Goal: Task Accomplishment & Management: Manage account settings

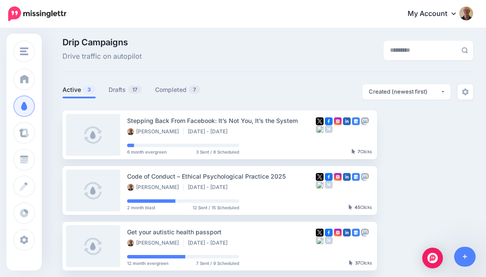
scroll to position [3, 0]
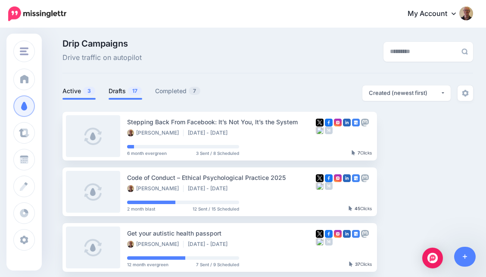
click at [123, 93] on link "Drafts 17" at bounding box center [126, 91] width 34 height 10
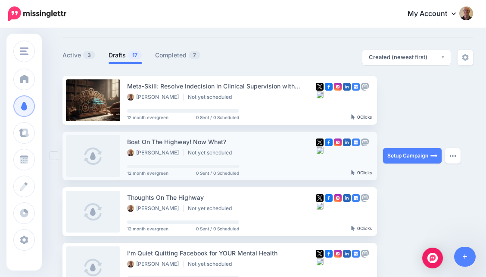
scroll to position [37, 0]
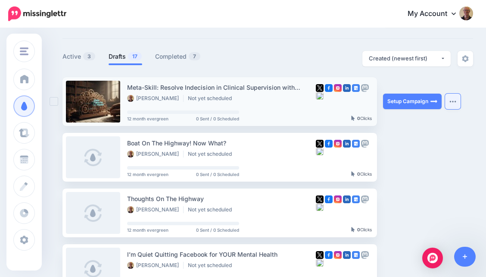
click at [451, 102] on img "button" at bounding box center [452, 101] width 7 height 3
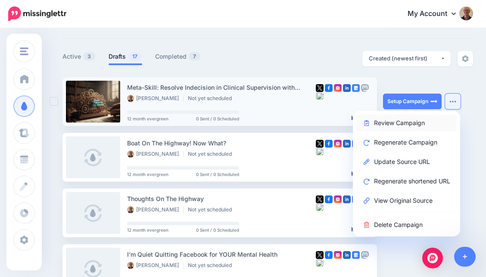
click at [423, 121] on link "Review Campaign" at bounding box center [406, 122] width 100 height 17
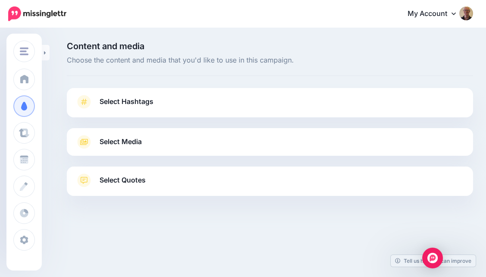
click at [190, 99] on link "Select Hashtags" at bounding box center [269, 106] width 389 height 22
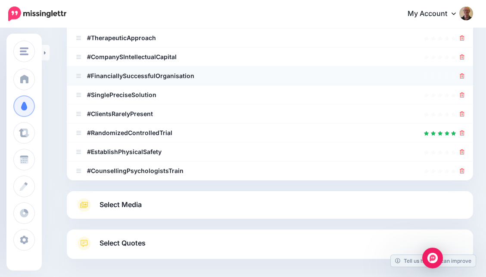
scroll to position [194, 0]
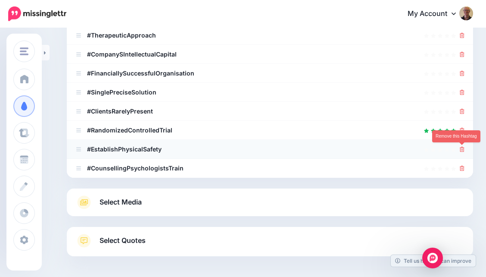
click at [461, 148] on icon at bounding box center [462, 148] width 5 height 5
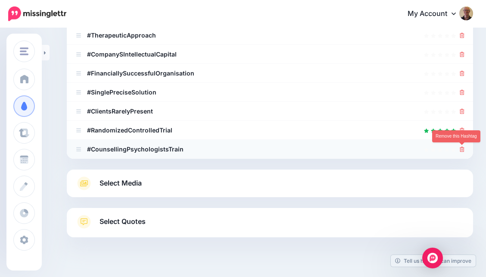
click at [462, 149] on icon at bounding box center [462, 148] width 5 height 5
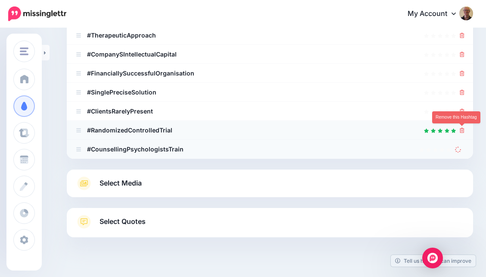
scroll to position [192, 0]
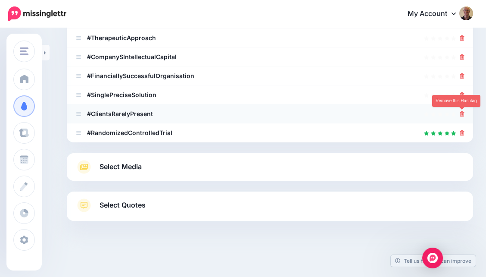
click at [463, 112] on icon at bounding box center [462, 113] width 5 height 5
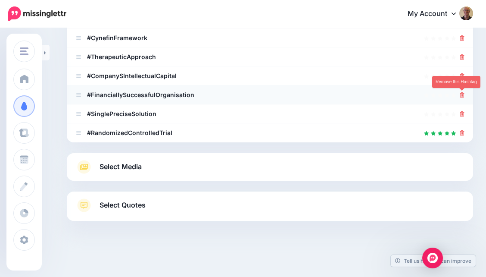
click at [461, 94] on icon at bounding box center [462, 94] width 5 height 5
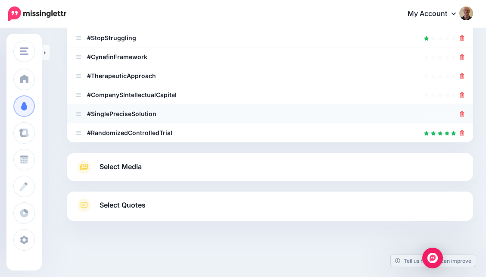
scroll to position [154, 0]
click at [462, 112] on icon at bounding box center [462, 113] width 5 height 5
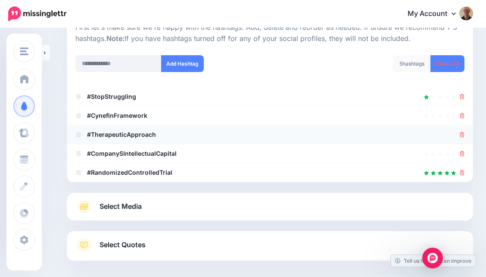
scroll to position [95, 0]
click at [126, 65] on input "text" at bounding box center [118, 64] width 86 height 17
type input "**********"
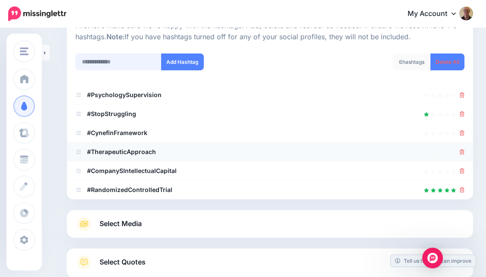
scroll to position [96, 0]
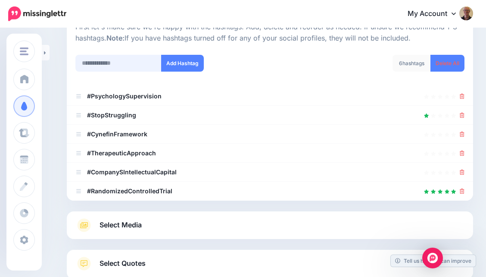
click at [109, 65] on input "text" at bounding box center [118, 63] width 86 height 17
type input "******"
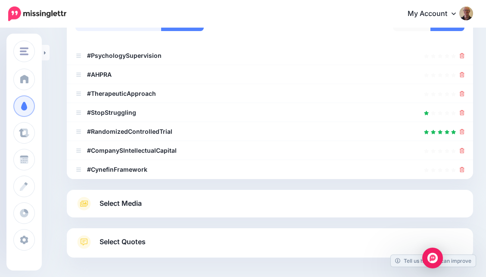
scroll to position [135, 0]
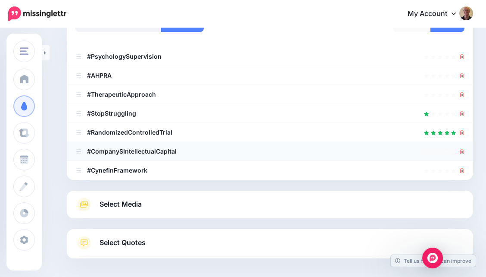
click at [460, 153] on icon at bounding box center [462, 151] width 5 height 5
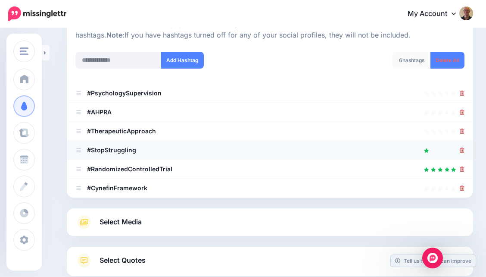
scroll to position [96, 0]
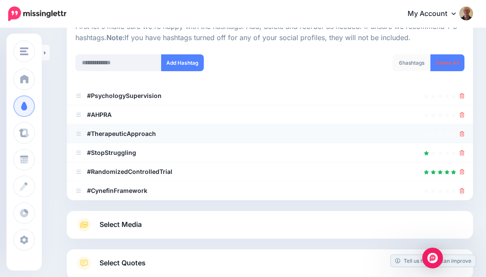
click at [460, 134] on icon at bounding box center [462, 133] width 5 height 5
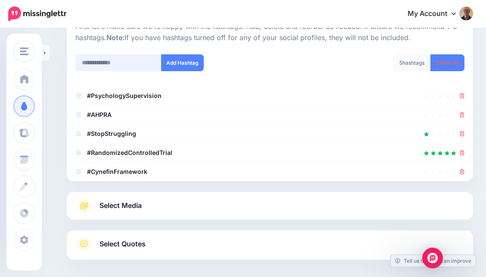
click at [123, 63] on input "text" at bounding box center [118, 62] width 86 height 17
type input "*"
type input "**********"
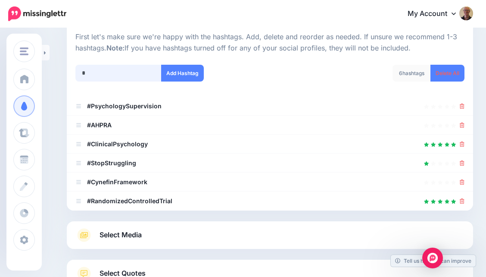
scroll to position [78, 0]
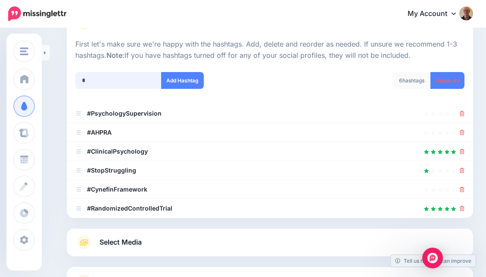
paste input "**********"
type input "**********"
click at [196, 81] on button "Add Hashtag" at bounding box center [182, 80] width 43 height 17
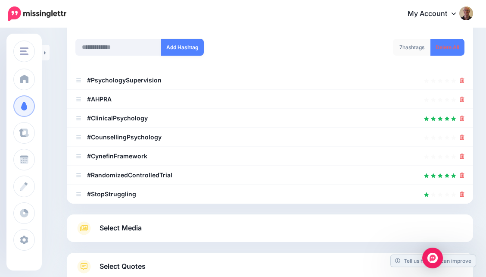
scroll to position [111, 0]
click at [118, 45] on input "text" at bounding box center [118, 47] width 86 height 17
type input "**********"
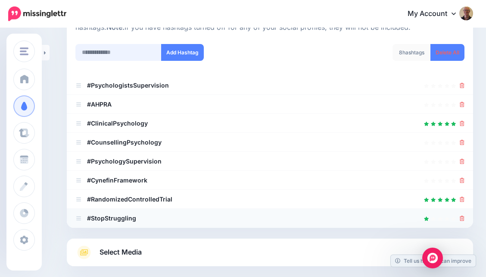
scroll to position [107, 0]
click at [137, 48] on input "text" at bounding box center [118, 52] width 86 height 17
type input "**********"
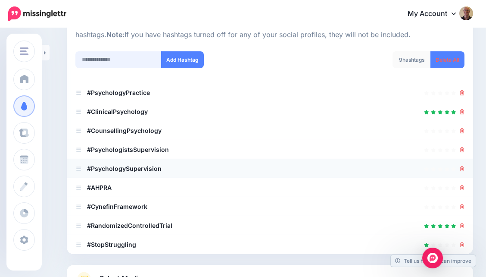
scroll to position [100, 0]
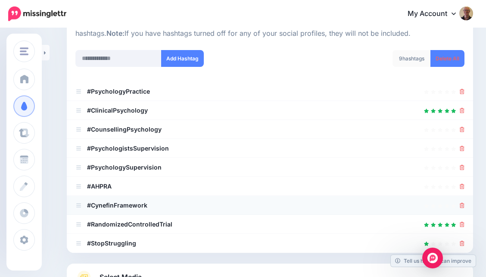
click at [463, 204] on icon at bounding box center [462, 204] width 5 height 5
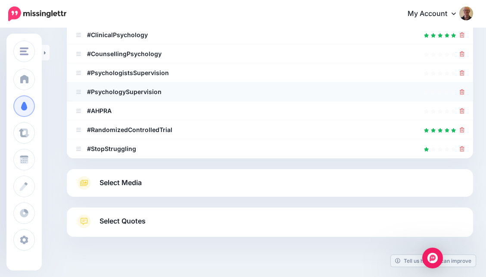
scroll to position [192, 0]
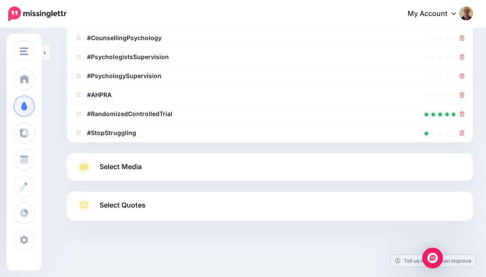
click at [190, 167] on link "Select Media" at bounding box center [269, 167] width 389 height 14
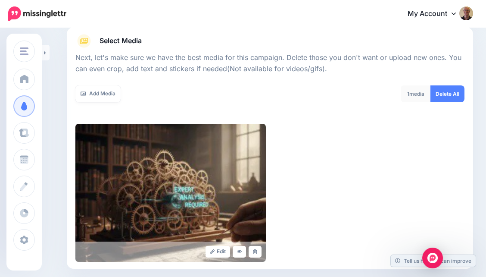
scroll to position [99, 0]
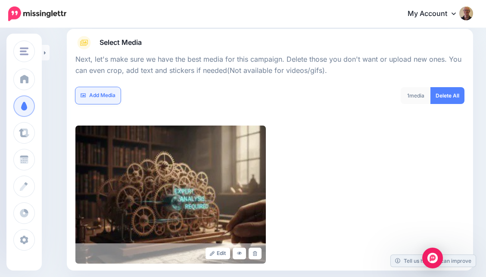
click at [106, 92] on link "Add Media" at bounding box center [97, 95] width 45 height 17
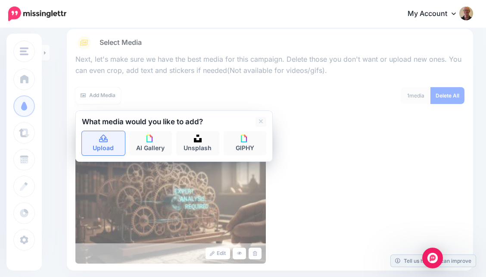
click at [105, 135] on icon at bounding box center [104, 139] width 10 height 8
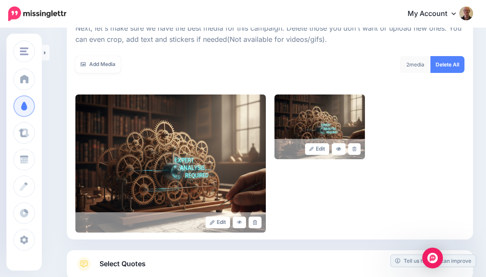
scroll to position [135, 0]
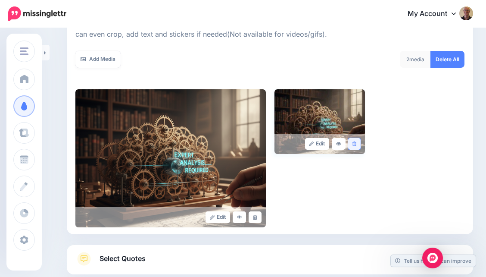
click at [354, 143] on icon at bounding box center [354, 143] width 4 height 5
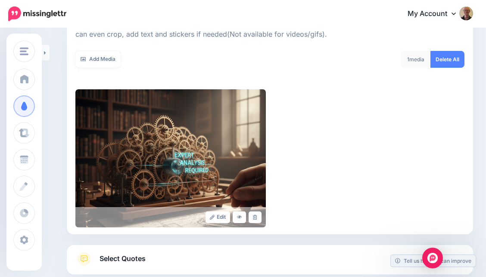
scroll to position [105, 0]
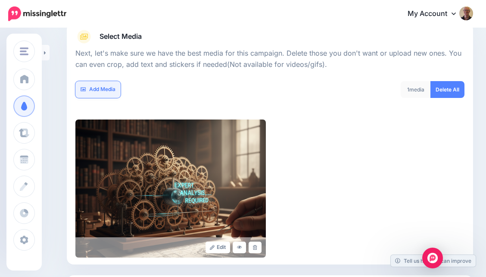
click at [111, 86] on link "Add Media" at bounding box center [97, 89] width 45 height 17
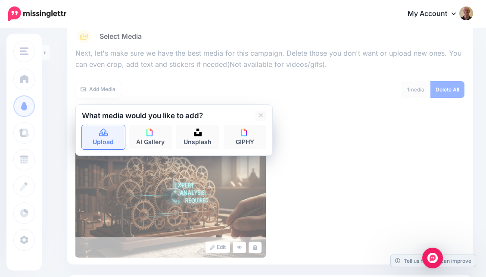
click at [104, 126] on link "Upload" at bounding box center [103, 137] width 43 height 24
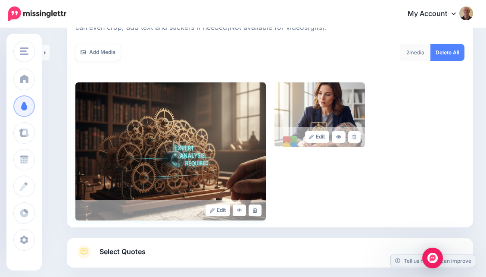
scroll to position [124, 0]
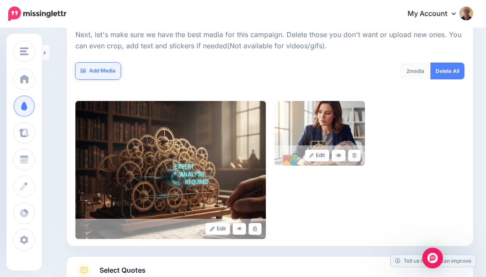
click at [90, 69] on link "Add Media" at bounding box center [97, 70] width 45 height 17
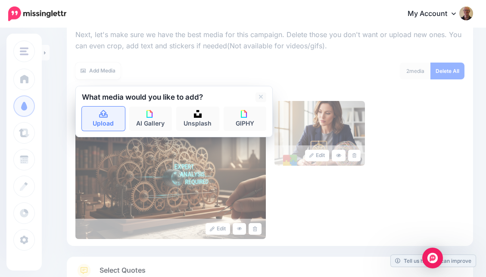
click at [103, 111] on icon at bounding box center [104, 114] width 10 height 8
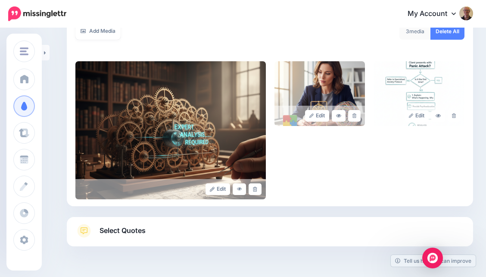
scroll to position [162, 0]
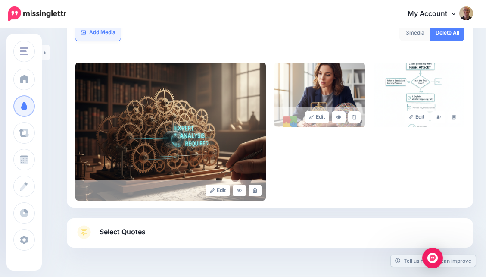
click at [99, 30] on link "Add Media" at bounding box center [97, 32] width 45 height 17
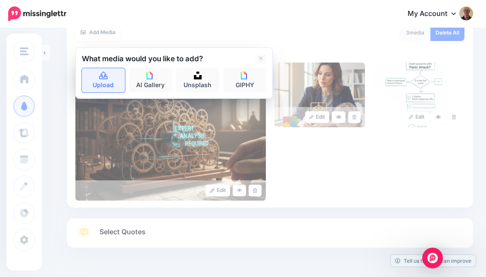
click at [104, 79] on icon at bounding box center [104, 76] width 10 height 8
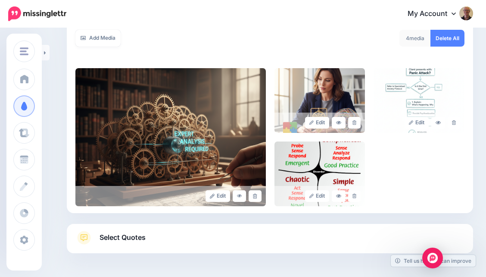
scroll to position [189, 0]
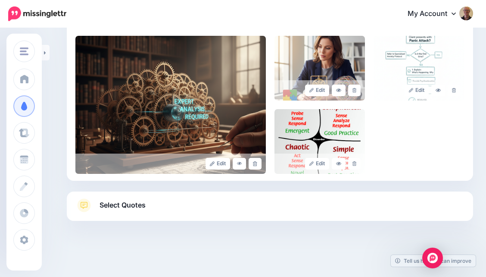
click at [283, 200] on link "Select Quotes" at bounding box center [269, 209] width 389 height 22
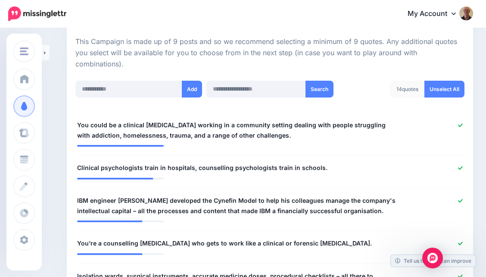
scroll to position [188, 0]
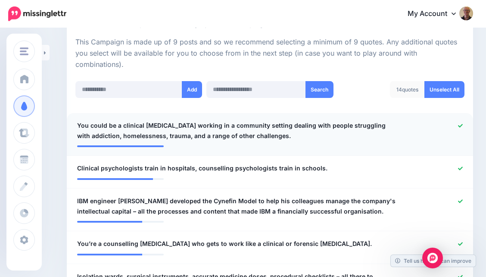
click at [460, 123] on icon at bounding box center [460, 125] width 5 height 5
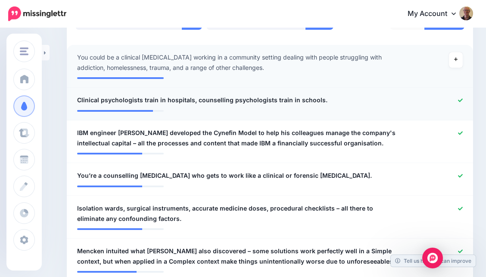
scroll to position [269, 0]
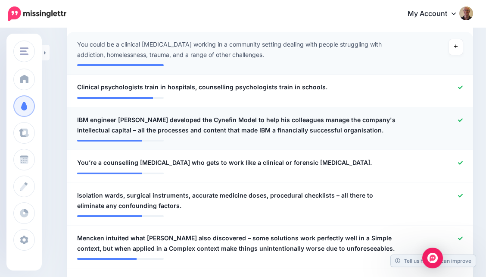
click at [460, 118] on icon at bounding box center [460, 120] width 5 height 5
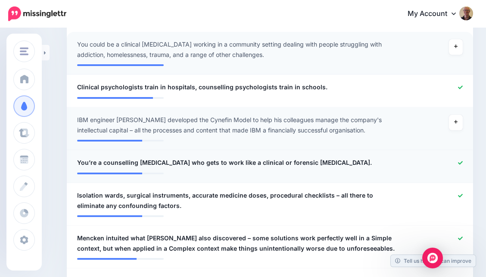
click at [458, 157] on div at bounding box center [436, 162] width 66 height 11
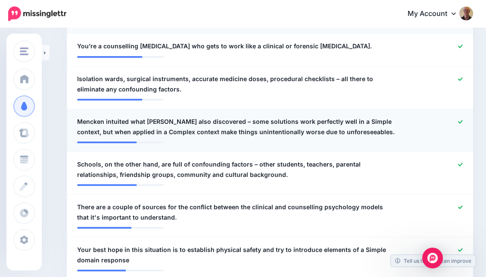
scroll to position [388, 0]
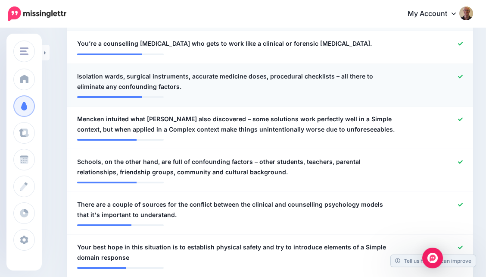
click at [459, 75] on icon at bounding box center [460, 76] width 5 height 3
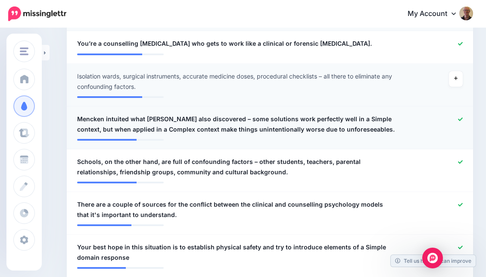
click at [460, 117] on icon at bounding box center [460, 119] width 5 height 5
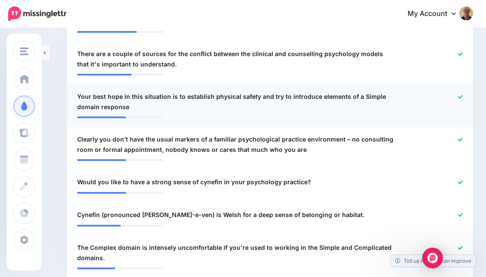
scroll to position [538, 0]
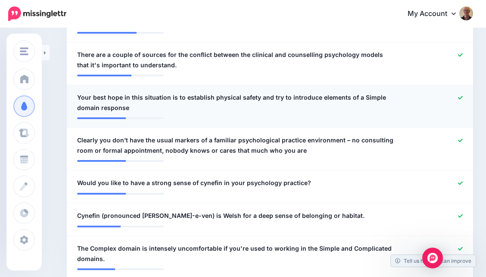
click at [459, 96] on icon at bounding box center [460, 97] width 5 height 3
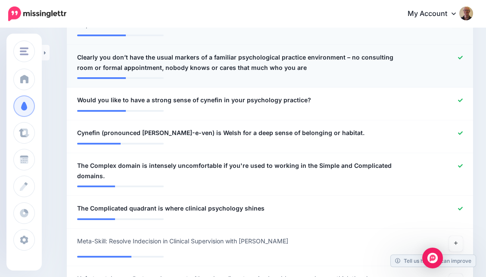
scroll to position [626, 0]
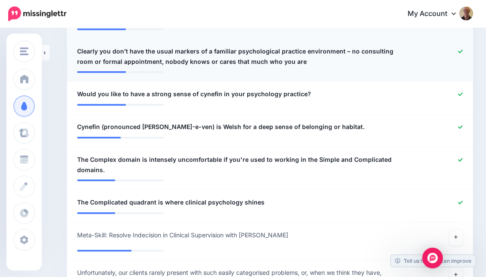
click at [460, 49] on icon at bounding box center [460, 51] width 5 height 5
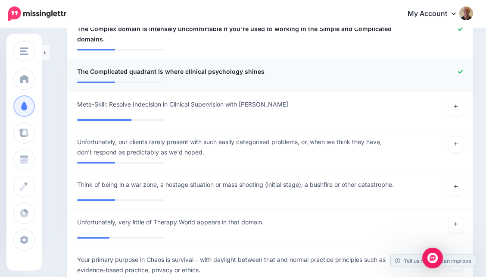
scroll to position [758, 0]
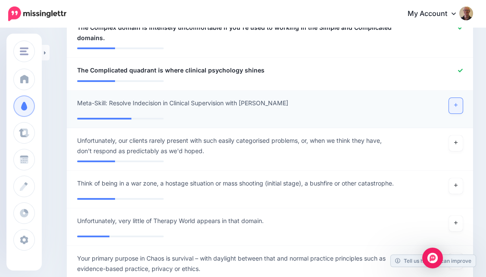
click at [454, 103] on icon at bounding box center [455, 104] width 3 height 3
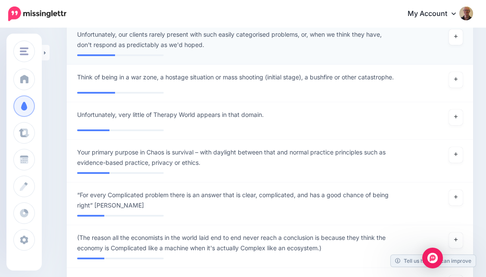
scroll to position [862, 0]
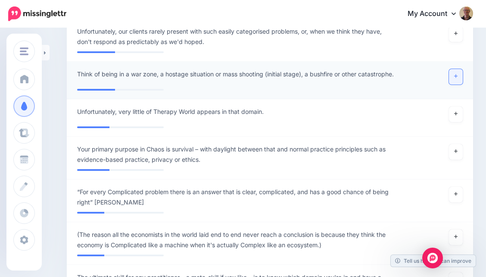
click at [455, 75] on icon at bounding box center [455, 76] width 3 height 3
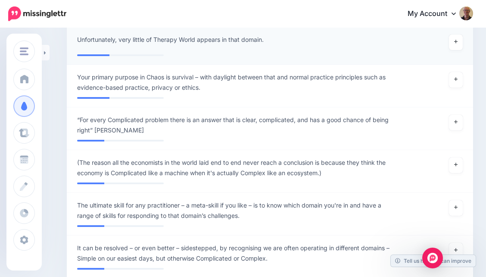
scroll to position [939, 0]
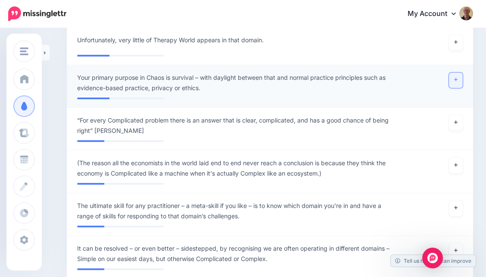
click at [455, 77] on icon at bounding box center [455, 79] width 3 height 5
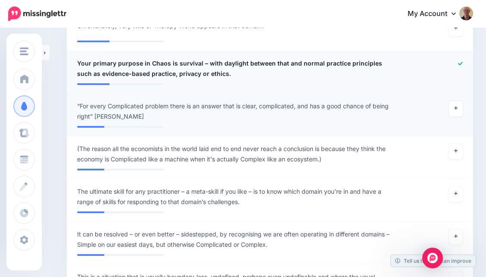
scroll to position [954, 0]
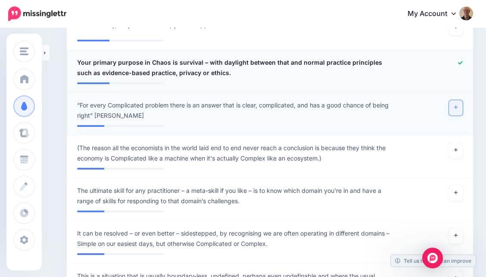
click at [455, 105] on icon at bounding box center [455, 107] width 3 height 5
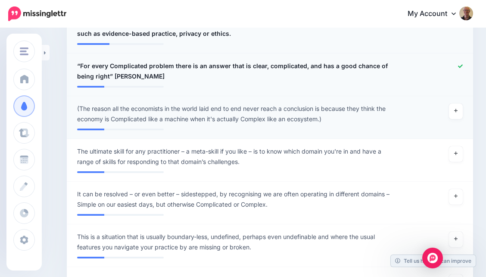
scroll to position [1018, 0]
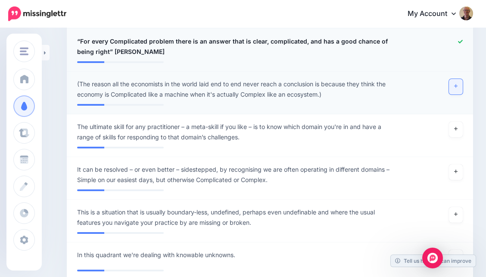
click at [455, 84] on icon at bounding box center [455, 86] width 3 height 5
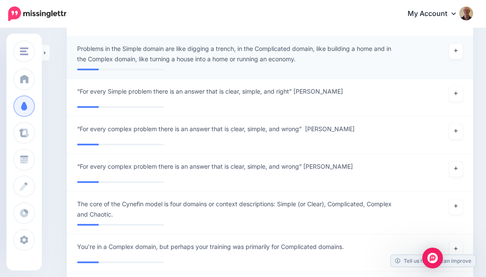
scroll to position [1341, 0]
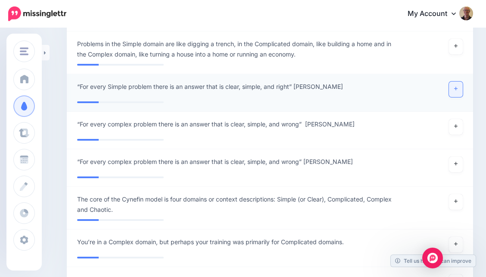
click at [456, 86] on icon at bounding box center [455, 88] width 3 height 5
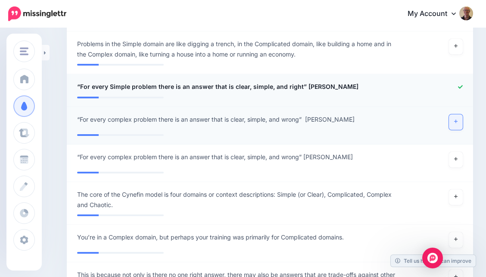
click at [456, 119] on icon at bounding box center [455, 121] width 3 height 5
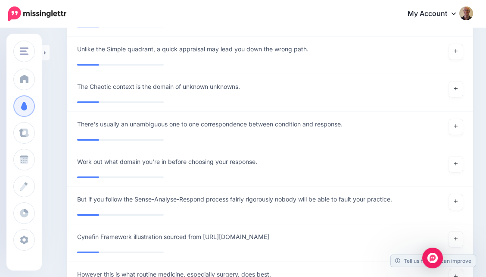
scroll to position [1642, 0]
click at [460, 86] on link at bounding box center [456, 89] width 14 height 16
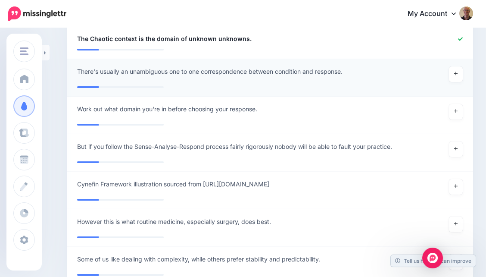
scroll to position [1687, 0]
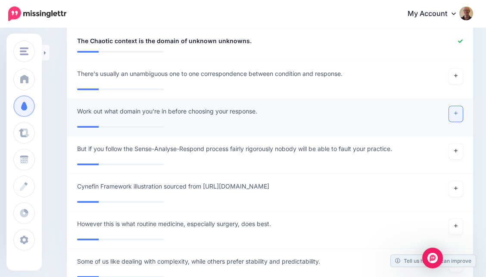
click at [452, 112] on link at bounding box center [456, 114] width 14 height 16
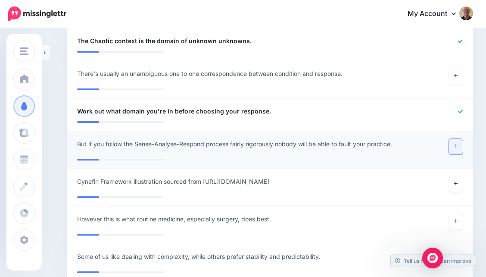
click at [460, 144] on link at bounding box center [456, 147] width 14 height 16
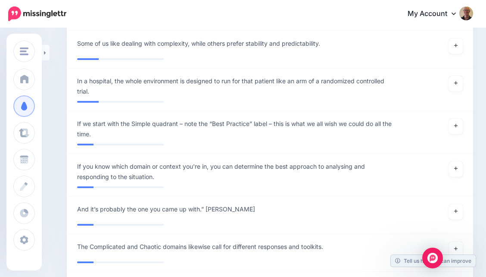
scroll to position [1896, 0]
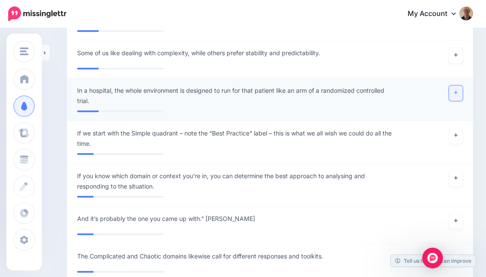
click at [454, 94] on link at bounding box center [456, 93] width 14 height 16
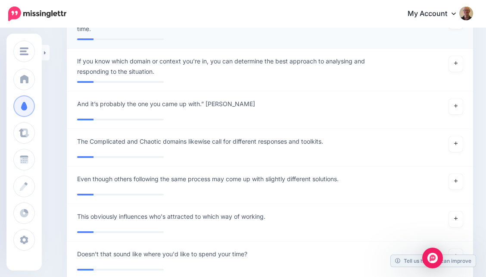
scroll to position [2008, 0]
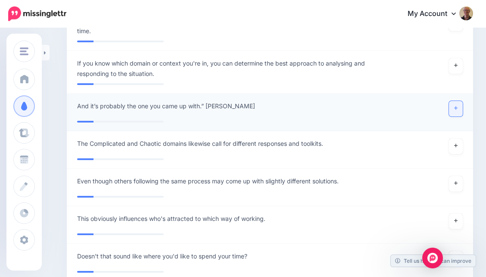
click at [451, 104] on link at bounding box center [456, 109] width 14 height 16
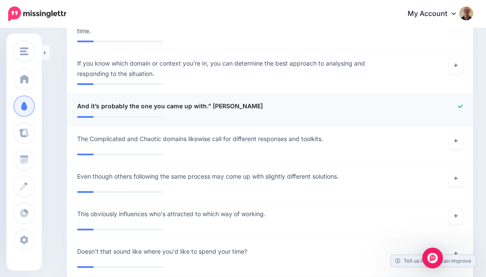
click at [232, 104] on span "And it’s probably the one you came up with.” JP McNally" at bounding box center [170, 106] width 186 height 10
click at [78, 105] on span "And it’s probably the one you came up with.” JP McNally" at bounding box center [170, 106] width 186 height 10
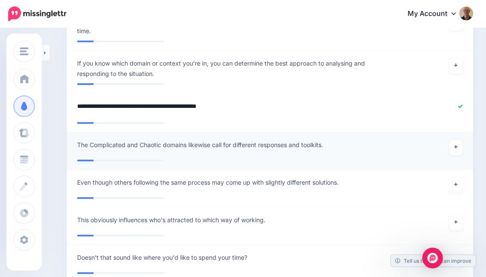
paste textarea "**********"
type textarea "**********"
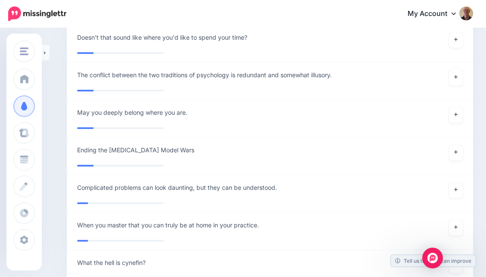
scroll to position [2237, 0]
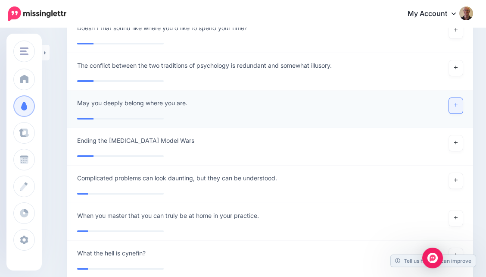
click at [457, 99] on link at bounding box center [456, 106] width 14 height 16
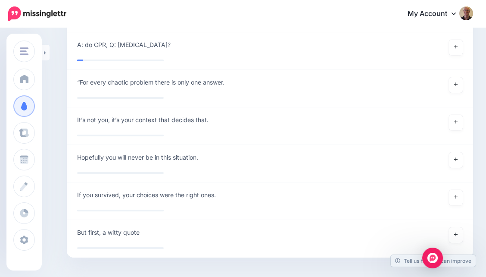
scroll to position [2787, 0]
click at [457, 194] on icon at bounding box center [455, 196] width 3 height 5
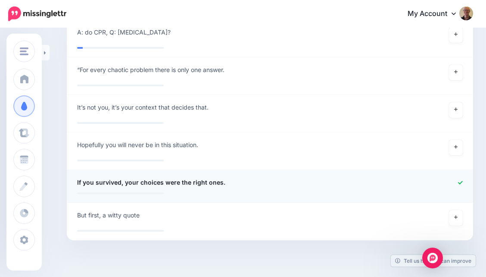
scroll to position [2807, 0]
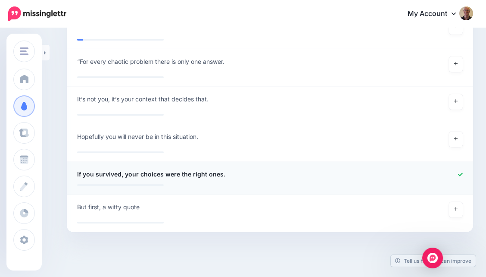
click at [328, 235] on div at bounding box center [270, 253] width 406 height 43
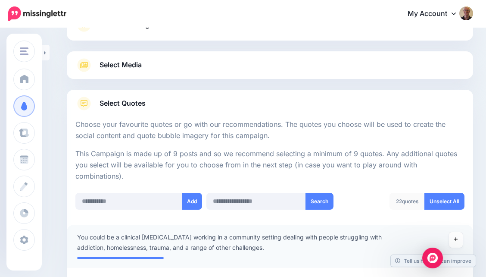
scroll to position [0, 0]
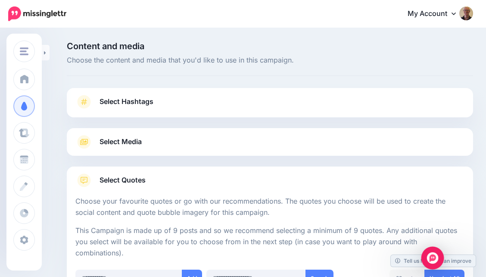
click at [432, 255] on img "Open Intercom Messenger" at bounding box center [432, 257] width 11 height 11
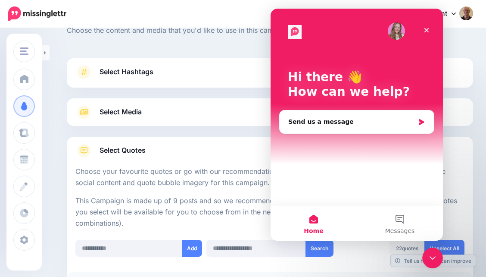
scroll to position [31, 0]
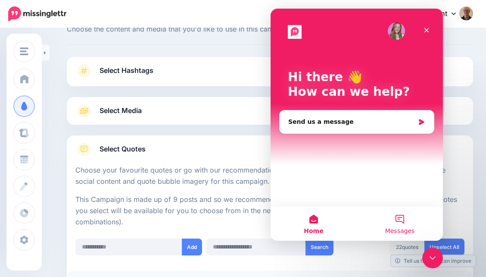
click at [396, 219] on button "Messages" at bounding box center [400, 223] width 86 height 34
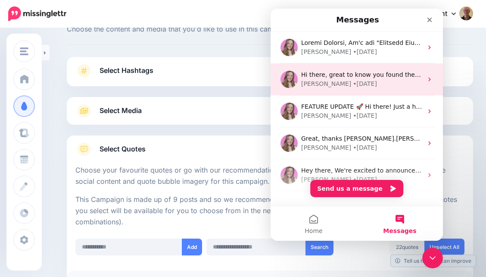
click at [377, 80] on div "Justine • 3w ago" at bounding box center [361, 83] width 121 height 9
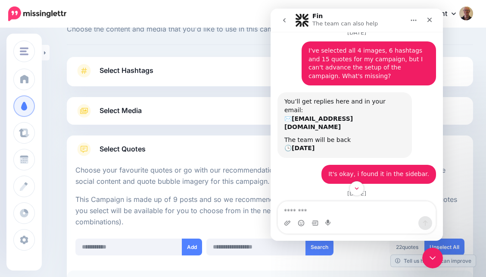
scroll to position [0, 0]
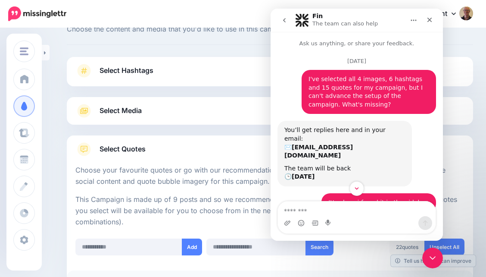
click at [429, 18] on icon "Close" at bounding box center [429, 19] width 7 height 7
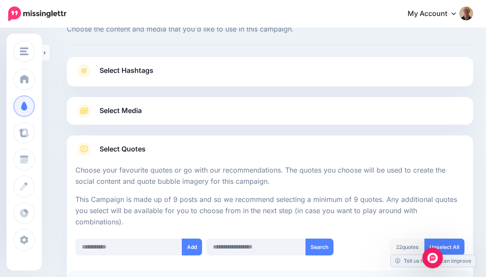
scroll to position [94, 0]
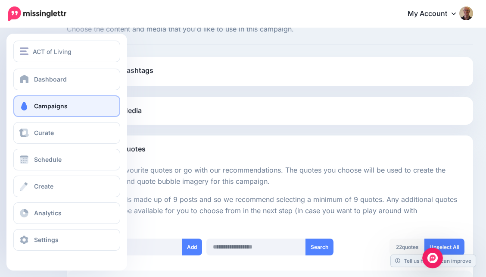
click at [47, 103] on span "Campaigns" at bounding box center [51, 105] width 34 height 7
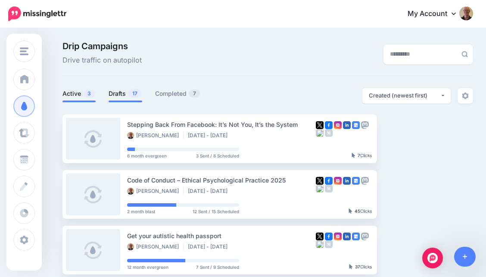
click at [122, 90] on link "Drafts 17" at bounding box center [126, 93] width 34 height 10
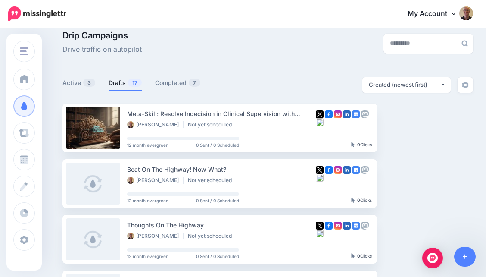
scroll to position [10, 0]
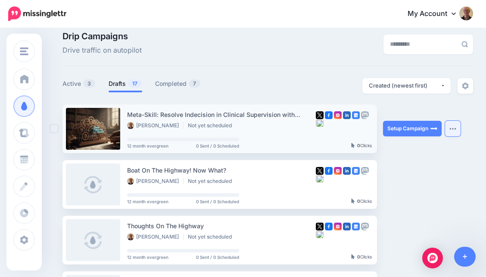
click at [458, 127] on button "button" at bounding box center [453, 129] width 16 height 16
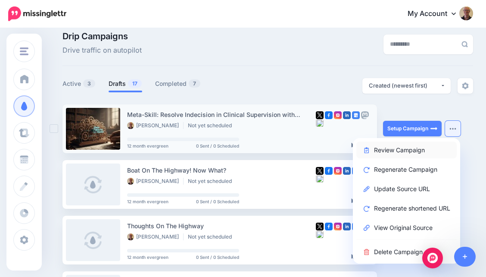
click at [433, 147] on link "Review Campaign" at bounding box center [406, 149] width 100 height 17
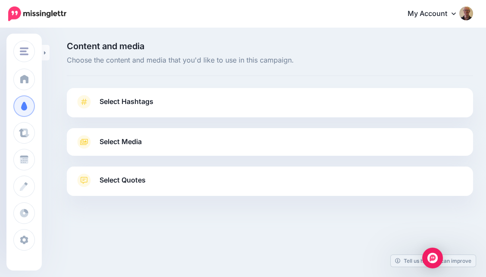
click at [278, 100] on link "Select Hashtags" at bounding box center [269, 106] width 389 height 22
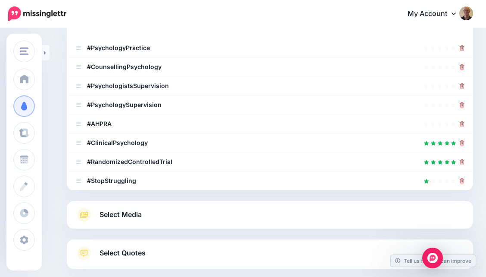
scroll to position [192, 0]
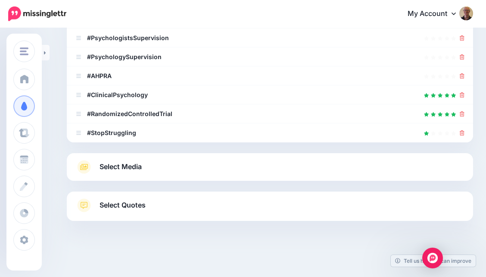
click at [334, 209] on link "Select Quotes" at bounding box center [269, 209] width 389 height 22
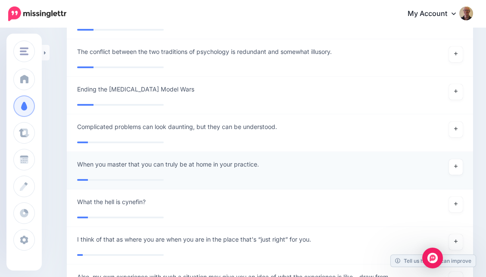
scroll to position [2270, 0]
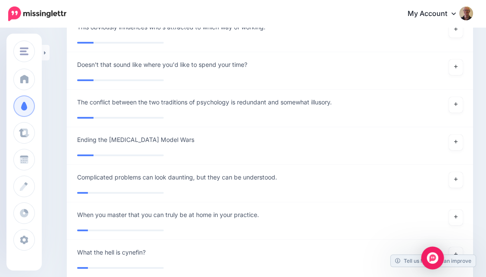
click at [433, 253] on img "Open Intercom Messenger" at bounding box center [432, 257] width 11 height 11
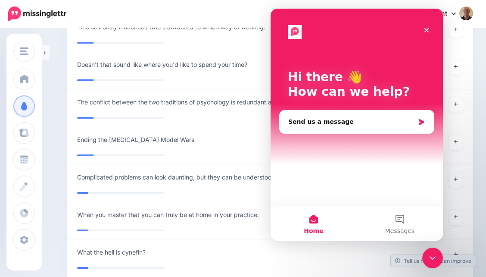
scroll to position [0, 0]
click at [401, 216] on button "Messages" at bounding box center [400, 223] width 86 height 34
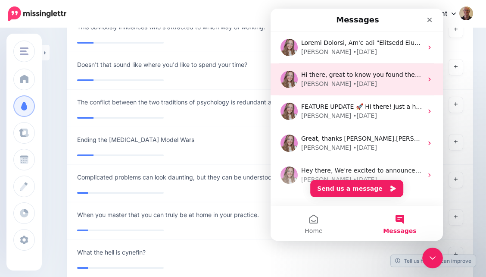
click at [377, 80] on div "Justine • 3w ago" at bounding box center [361, 83] width 121 height 9
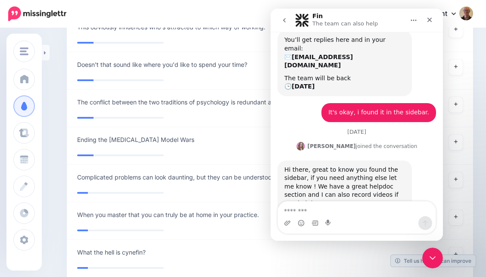
scroll to position [94, 0]
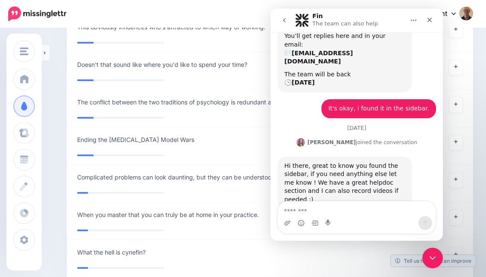
click at [415, 18] on icon "Home" at bounding box center [413, 20] width 7 height 7
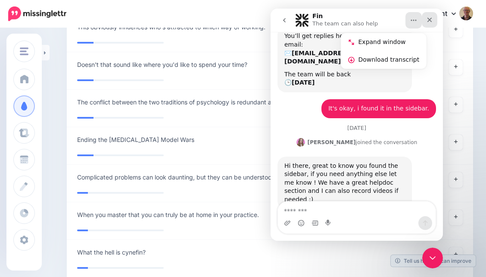
click at [432, 19] on icon "Close" at bounding box center [429, 19] width 7 height 7
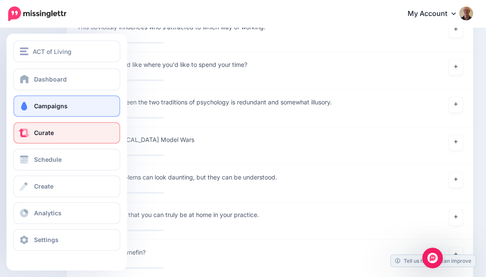
click at [54, 135] on link "Curate" at bounding box center [66, 133] width 107 height 22
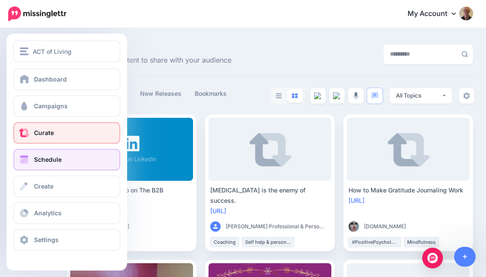
click at [31, 158] on link "Schedule" at bounding box center [66, 160] width 107 height 22
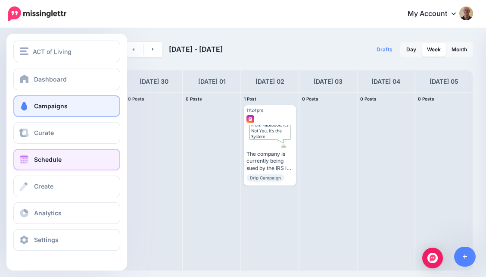
click at [40, 106] on span "Campaigns" at bounding box center [51, 105] width 34 height 7
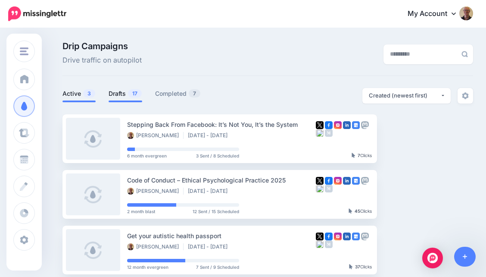
click at [122, 92] on link "Drafts 17" at bounding box center [126, 93] width 34 height 10
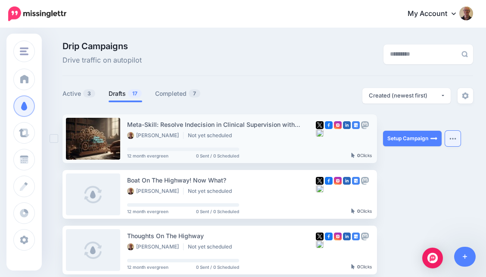
click at [451, 137] on button "button" at bounding box center [453, 139] width 16 height 16
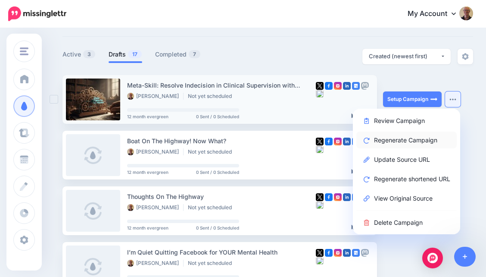
scroll to position [41, 0]
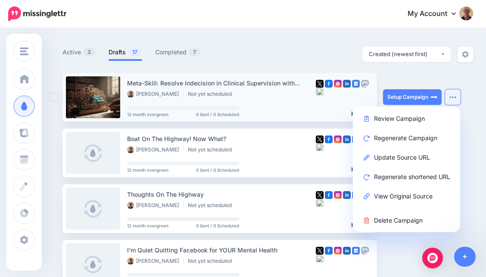
click at [321, 107] on div "0" at bounding box center [344, 97] width 56 height 38
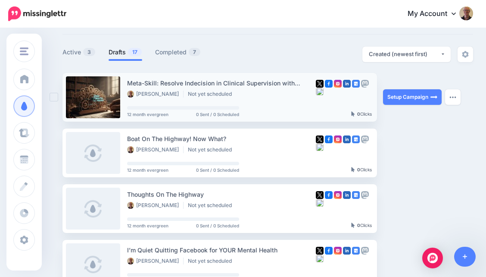
click at [247, 100] on div "Meta-Skill: Resolve Indecision in Clinical Supervision with Cynefin Julian McNa…" at bounding box center [221, 97] width 189 height 38
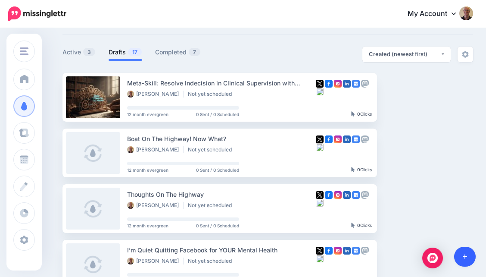
click at [466, 257] on icon at bounding box center [465, 256] width 5 height 6
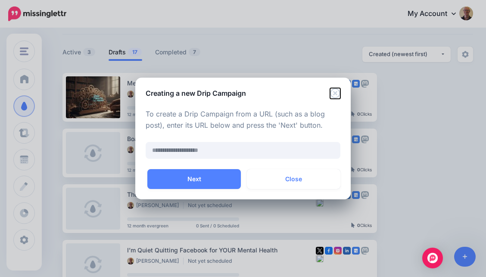
click at [335, 94] on icon "Close" at bounding box center [335, 93] width 10 height 10
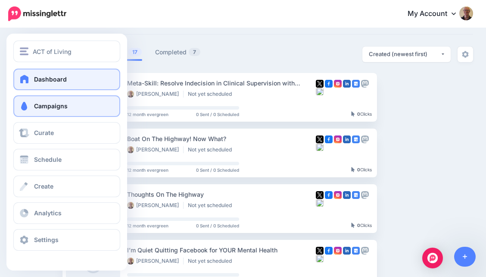
click at [50, 78] on span "Dashboard" at bounding box center [50, 78] width 33 height 7
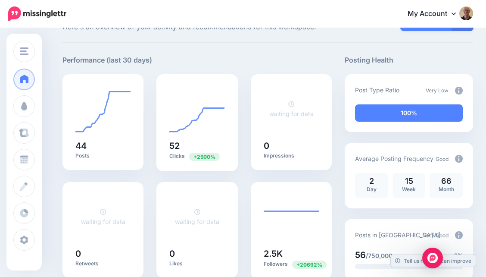
scroll to position [32, 0]
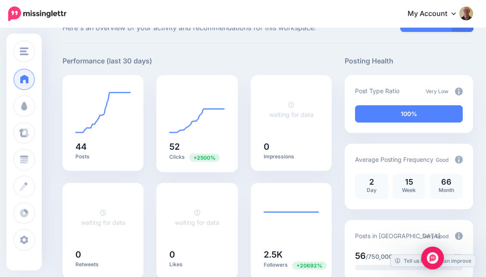
click at [434, 260] on img "Open Intercom Messenger" at bounding box center [432, 257] width 11 height 11
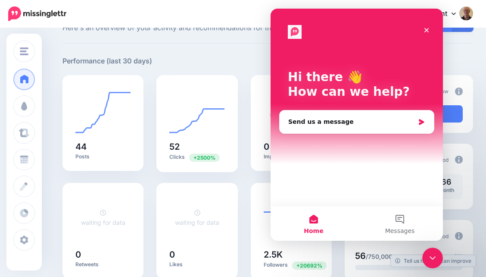
scroll to position [0, 0]
click at [398, 213] on button "Messages" at bounding box center [400, 223] width 86 height 34
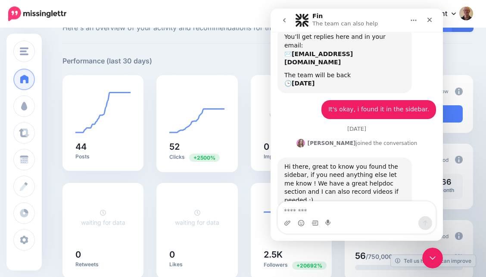
scroll to position [94, 0]
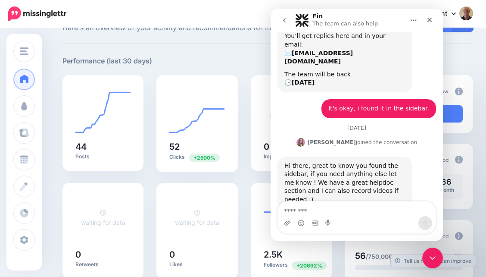
click at [368, 210] on textarea "Message…" at bounding box center [357, 208] width 158 height 15
click at [357, 204] on textarea "Message…" at bounding box center [357, 208] width 158 height 15
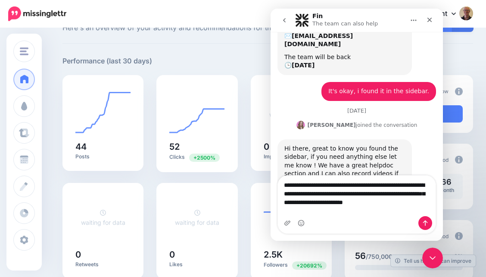
scroll to position [120, 0]
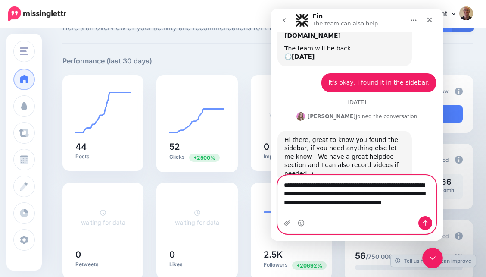
type textarea "**********"
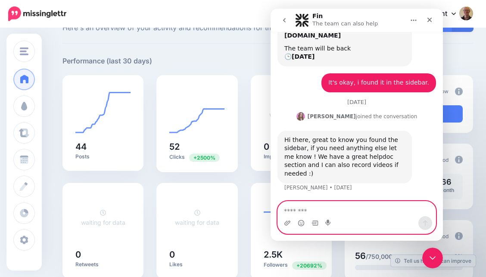
scroll to position [165, 0]
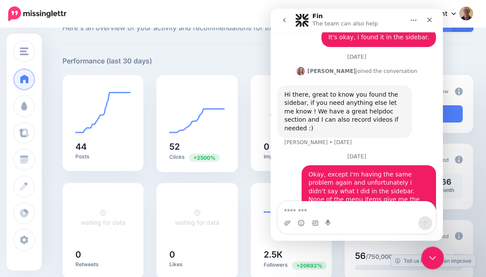
click at [428, 252] on icon "Close Intercom Messenger" at bounding box center [431, 256] width 10 height 10
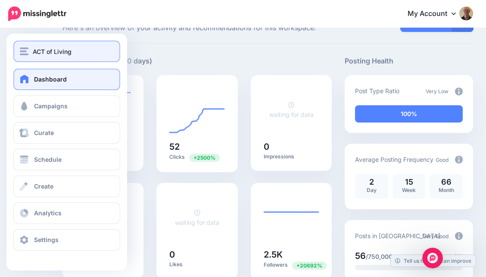
click at [53, 53] on span "ACT of Living" at bounding box center [52, 52] width 39 height 10
click at [39, 50] on span "ACT of Living" at bounding box center [52, 52] width 39 height 10
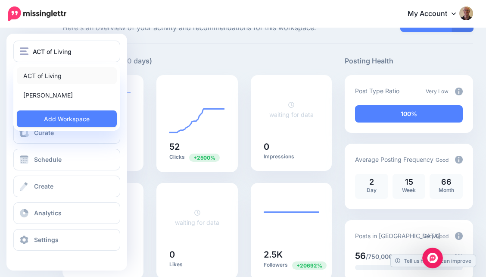
click at [40, 75] on link "ACT of Living" at bounding box center [67, 75] width 100 height 17
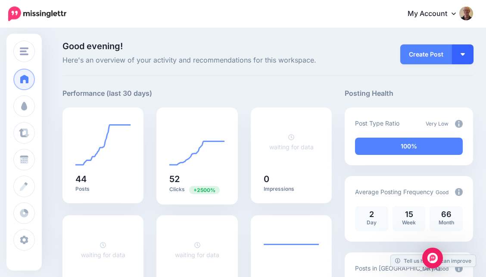
click at [463, 56] on button "button" at bounding box center [463, 54] width 22 height 20
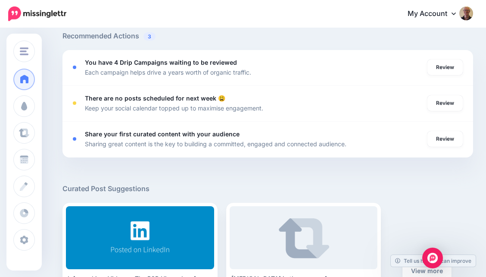
scroll to position [322, 0]
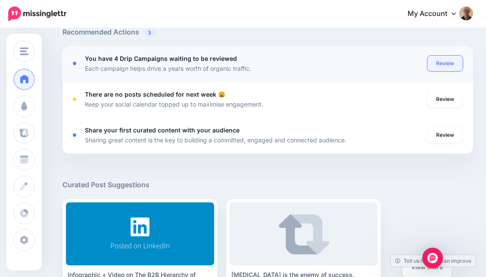
click at [447, 63] on link "Review" at bounding box center [444, 64] width 35 height 16
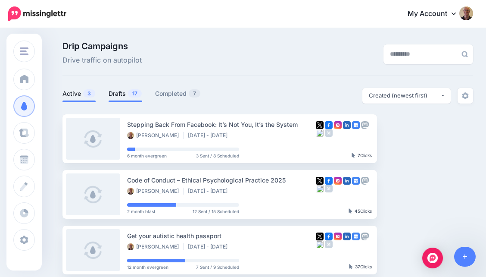
click at [121, 90] on link "Drafts 17" at bounding box center [126, 93] width 34 height 10
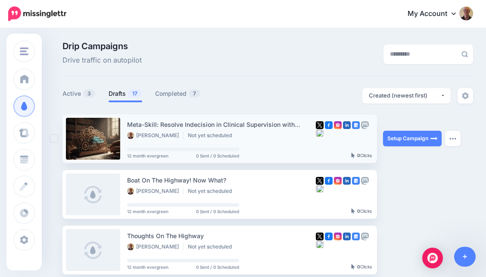
click at [178, 130] on div "Meta-Skill: Resolve Indecision in Clinical Supervision with [PERSON_NAME] [PERS…" at bounding box center [221, 129] width 189 height 20
click at [97, 131] on link at bounding box center [93, 139] width 54 height 42
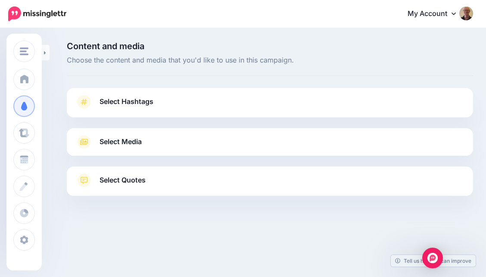
click at [237, 212] on div at bounding box center [270, 217] width 406 height 43
click at [177, 103] on link "Select Hashtags" at bounding box center [269, 106] width 389 height 22
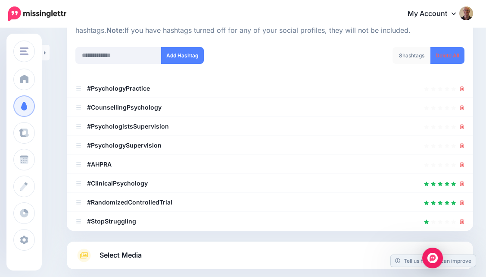
scroll to position [192, 0]
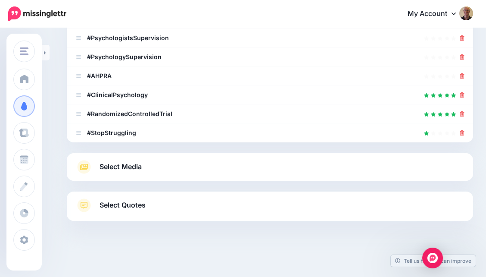
click at [207, 207] on link "Select Quotes" at bounding box center [269, 209] width 389 height 22
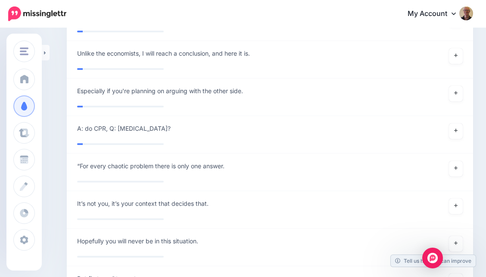
scroll to position [2807, 0]
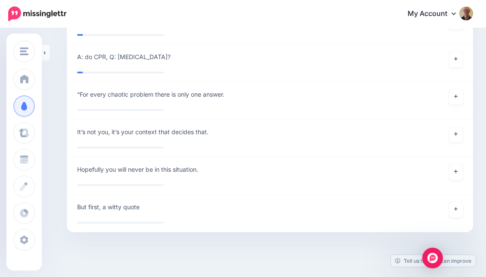
click at [132, 235] on div at bounding box center [270, 253] width 406 height 43
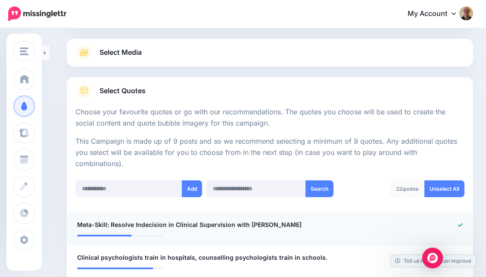
scroll to position [88, 0]
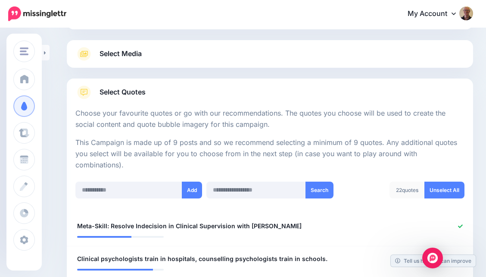
click at [153, 90] on link "Select Quotes" at bounding box center [269, 96] width 389 height 22
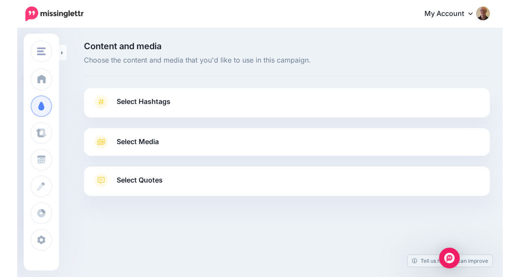
scroll to position [0, 0]
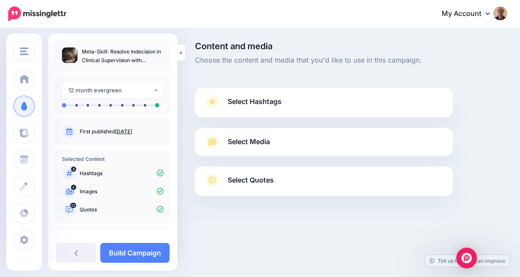
click at [181, 54] on icon at bounding box center [181, 53] width 2 height 6
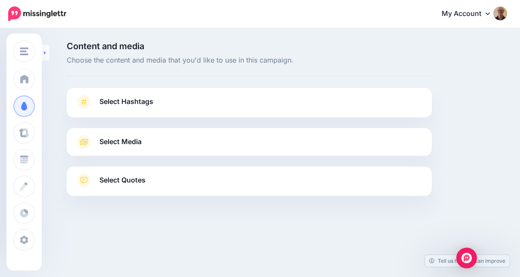
click at [47, 49] on link at bounding box center [46, 53] width 8 height 16
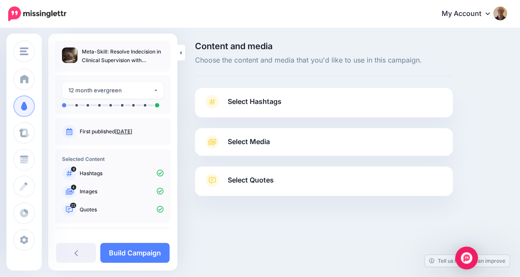
click at [466, 255] on img "Open Intercom Messenger" at bounding box center [466, 257] width 11 height 11
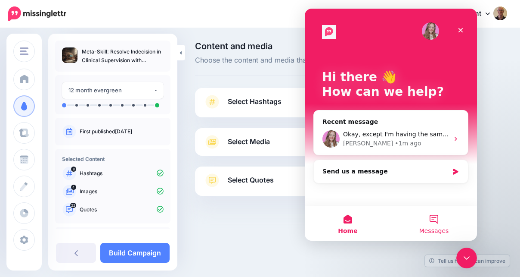
click at [436, 218] on button "Messages" at bounding box center [434, 223] width 86 height 34
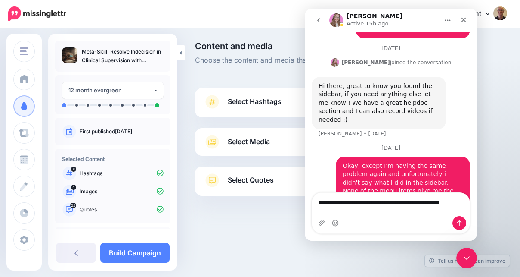
scroll to position [174, 0]
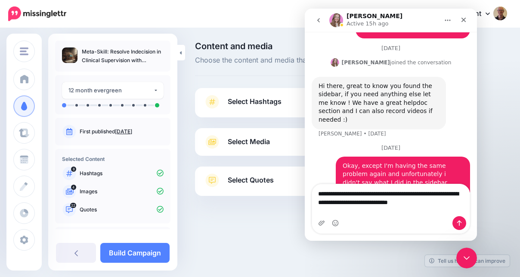
type textarea "**********"
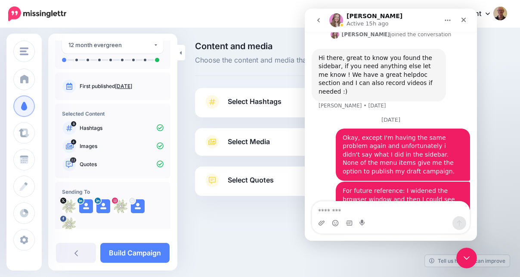
scroll to position [62, 0]
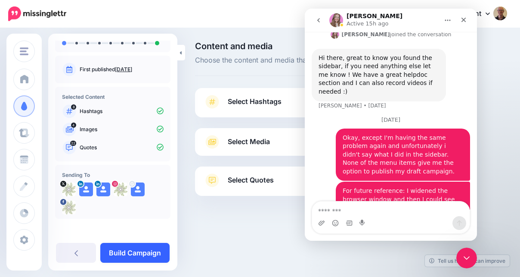
click at [141, 248] on link "Build Campaign" at bounding box center [134, 252] width 69 height 20
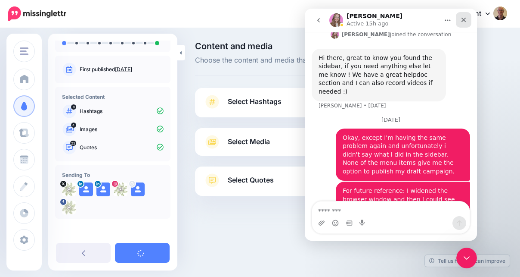
click at [465, 19] on icon "Close" at bounding box center [464, 20] width 5 height 5
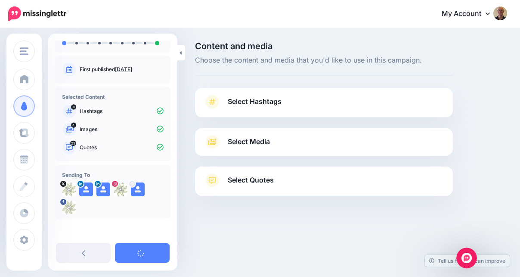
scroll to position [202, 0]
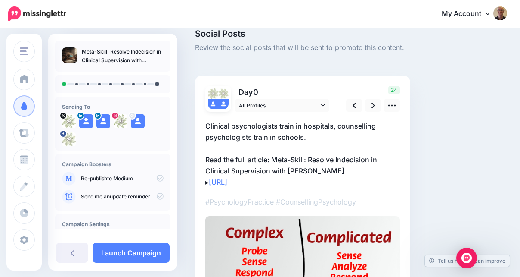
scroll to position [12, 0]
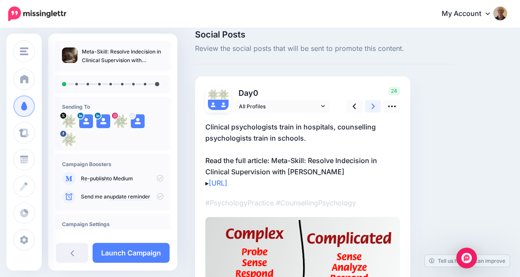
click at [373, 106] on icon at bounding box center [373, 106] width 3 height 9
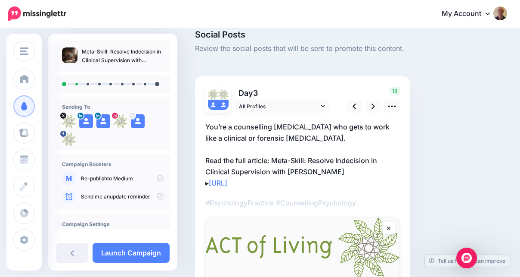
click at [319, 136] on p "You’re a counselling psychologist who gets to work like a clinical or forensic …" at bounding box center [302, 154] width 195 height 67
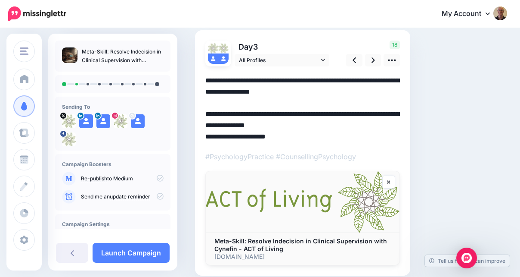
scroll to position [95, 0]
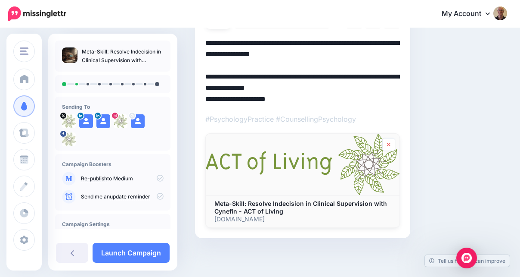
click at [390, 143] on icon at bounding box center [388, 144] width 3 height 5
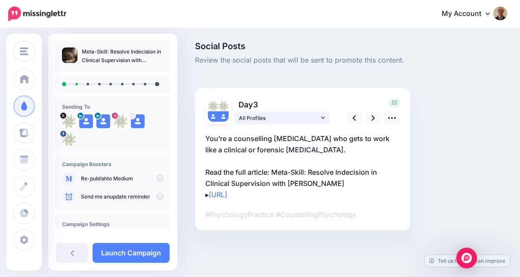
click at [322, 116] on icon at bounding box center [323, 118] width 4 height 6
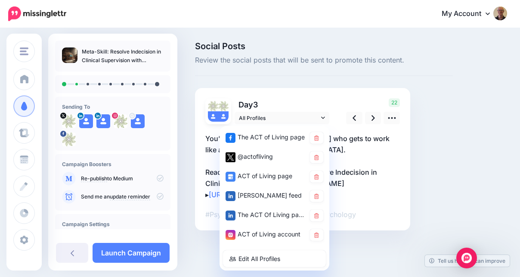
click at [370, 208] on p "#PsychologyPractice #CounsellingPsychology" at bounding box center [302, 213] width 195 height 11
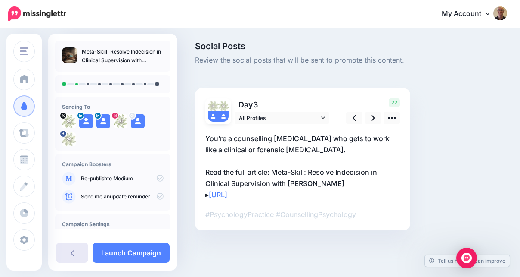
click at [71, 252] on icon at bounding box center [72, 253] width 3 height 6
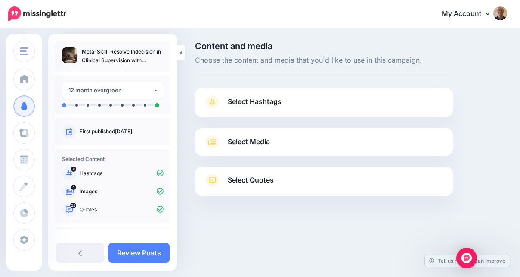
click at [328, 190] on link "Select Quotes" at bounding box center [324, 184] width 241 height 22
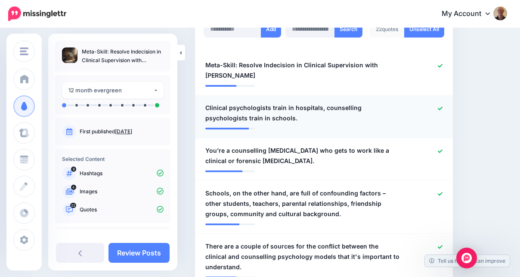
scroll to position [273, 0]
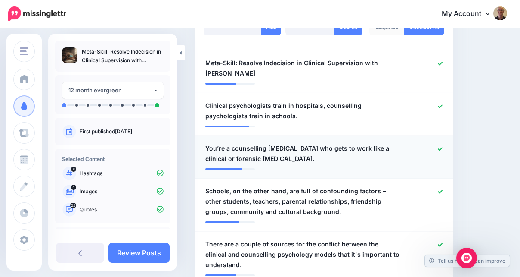
click at [438, 143] on div at bounding box center [428, 153] width 42 height 21
click at [439, 189] on icon at bounding box center [440, 191] width 5 height 5
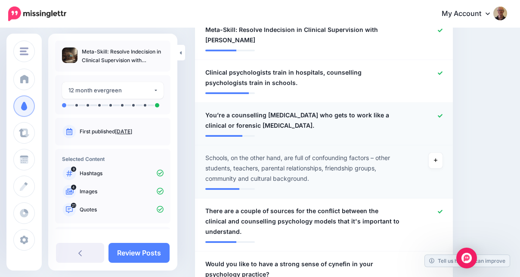
scroll to position [309, 0]
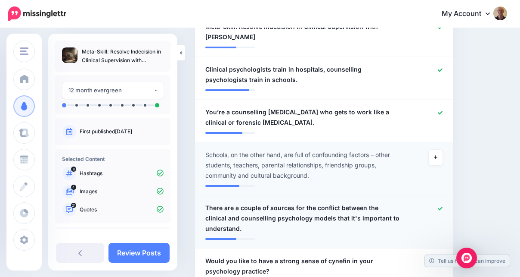
click at [442, 205] on link at bounding box center [440, 208] width 5 height 6
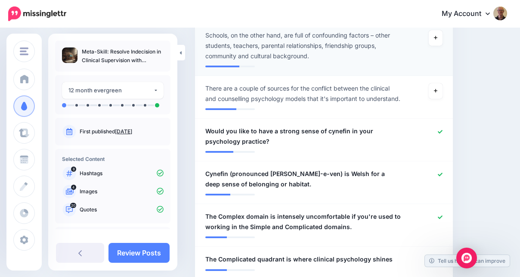
scroll to position [429, 0]
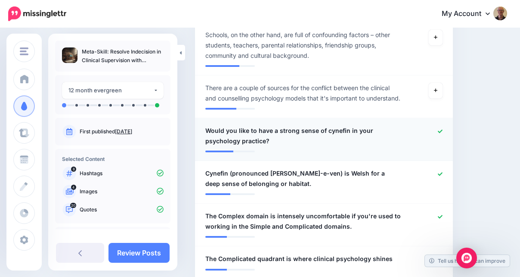
click at [440, 133] on icon at bounding box center [440, 131] width 5 height 5
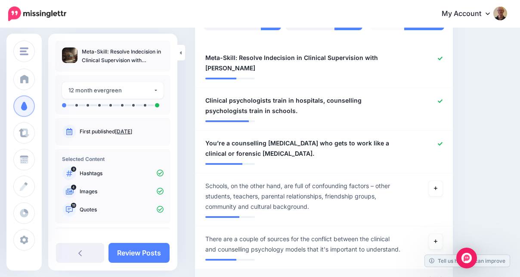
scroll to position [277, 0]
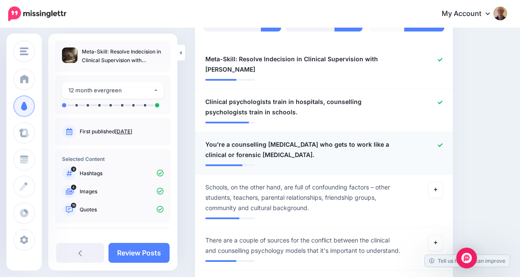
click at [437, 139] on div at bounding box center [428, 149] width 42 height 21
click at [440, 143] on icon at bounding box center [440, 144] width 5 height 3
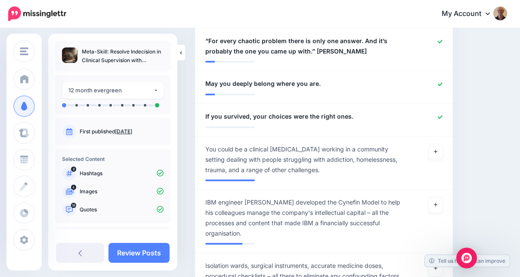
scroll to position [1128, 0]
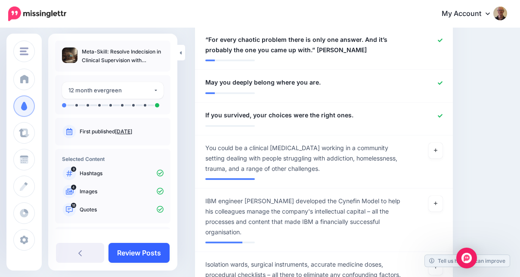
click at [152, 250] on link "Review Posts" at bounding box center [139, 252] width 61 height 20
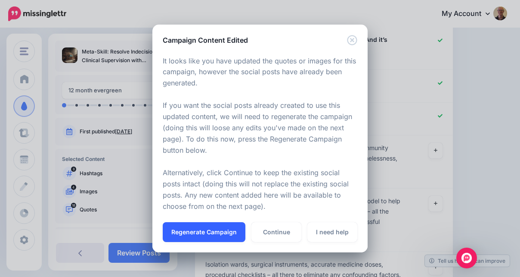
click at [221, 228] on button "Regenerate Campaign" at bounding box center [204, 232] width 83 height 20
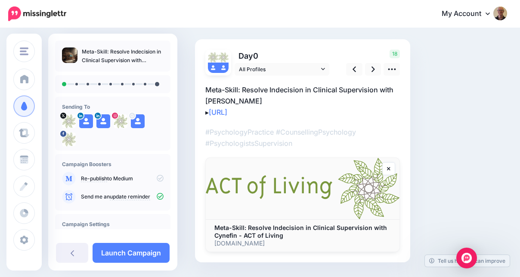
scroll to position [49, 0]
click at [372, 65] on icon at bounding box center [373, 68] width 3 height 9
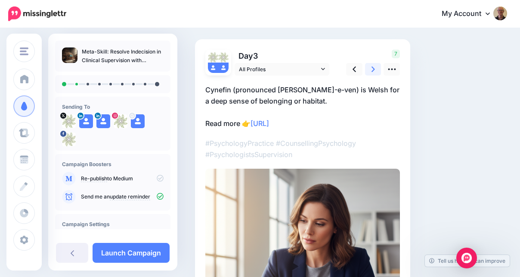
scroll to position [47, 0]
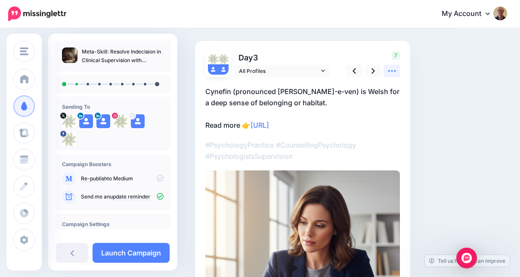
click at [393, 73] on icon at bounding box center [392, 70] width 9 height 9
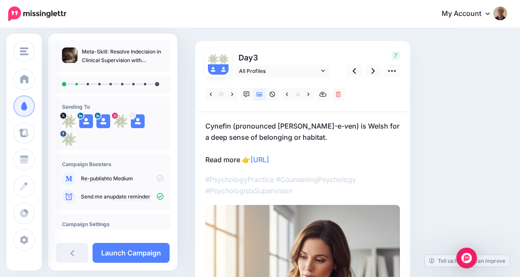
click at [309, 133] on p "Cynefin (pronounced cahn-e-ven) is Welsh for a deep sense of belonging or habit…" at bounding box center [302, 142] width 195 height 45
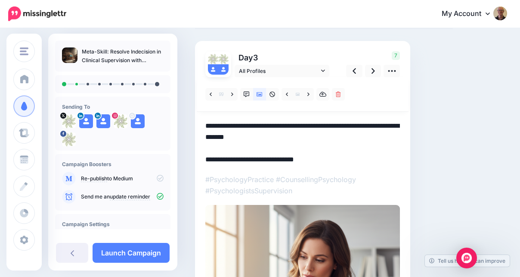
scroll to position [0, 0]
click at [314, 133] on textarea "**********" at bounding box center [302, 142] width 195 height 45
click at [374, 70] on icon at bounding box center [373, 71] width 3 height 6
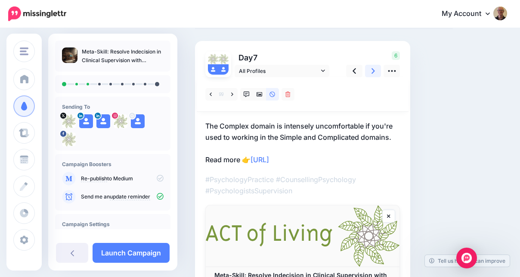
click at [374, 70] on icon at bounding box center [373, 71] width 3 height 6
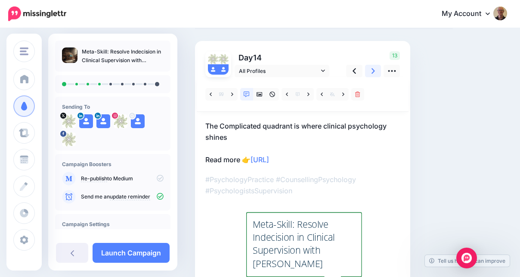
click at [374, 70] on icon at bounding box center [373, 71] width 3 height 6
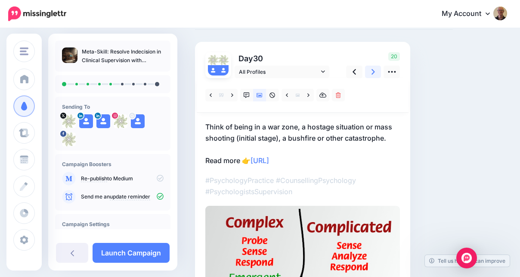
scroll to position [45, 0]
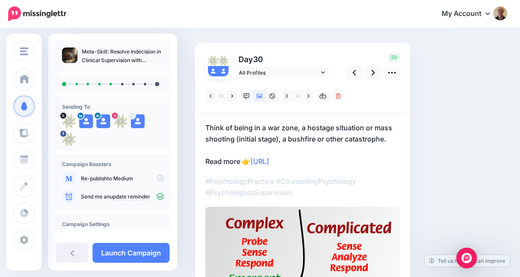
click at [383, 138] on p "Think of being in a war zone, a hostage situation or mass shooting (initial sta…" at bounding box center [302, 144] width 195 height 45
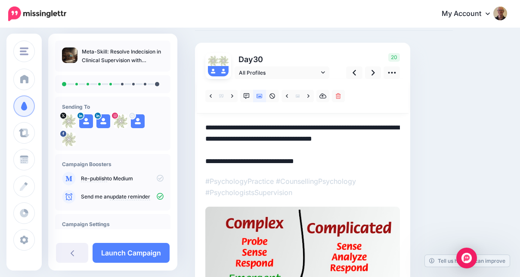
click at [389, 138] on textarea "**********" at bounding box center [302, 144] width 195 height 45
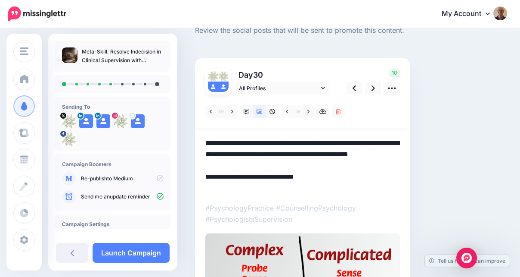
scroll to position [29, 0]
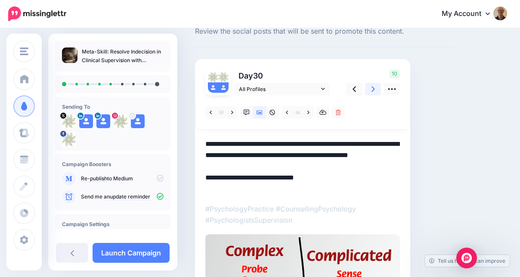
type textarea "**********"
click at [372, 88] on icon at bounding box center [373, 88] width 3 height 9
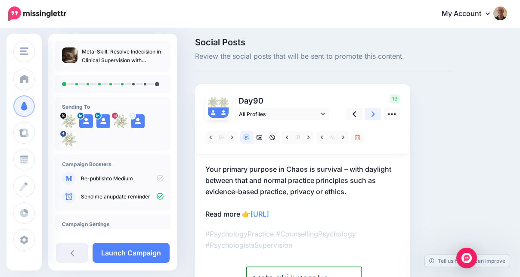
scroll to position [0, 0]
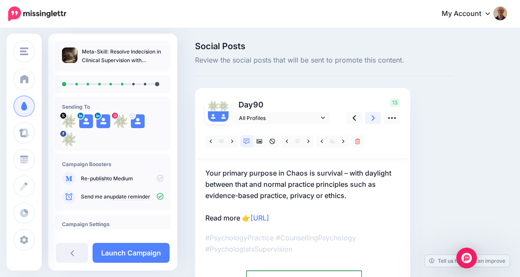
click at [373, 115] on icon at bounding box center [373, 117] width 3 height 9
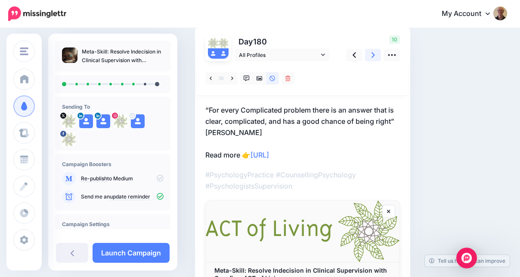
scroll to position [47, 0]
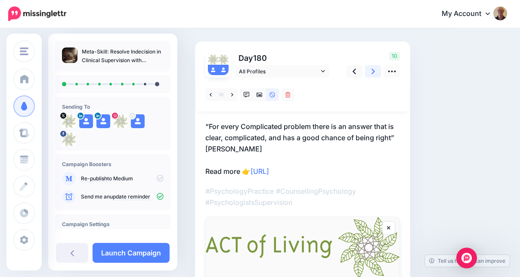
click at [373, 72] on icon at bounding box center [373, 71] width 3 height 6
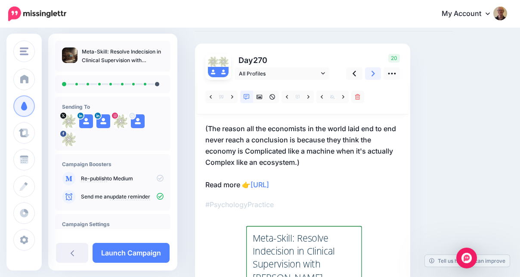
scroll to position [39, 0]
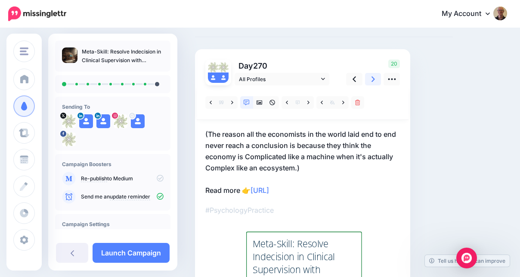
click at [372, 80] on icon at bounding box center [373, 79] width 3 height 9
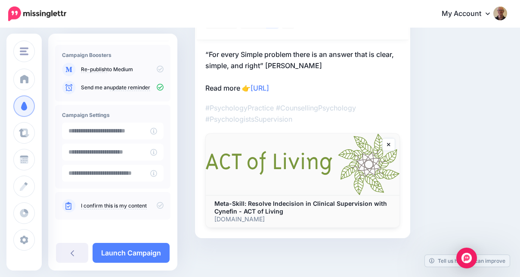
scroll to position [110, 0]
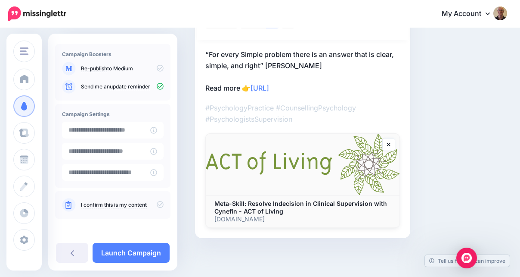
click at [157, 203] on icon at bounding box center [160, 204] width 7 height 7
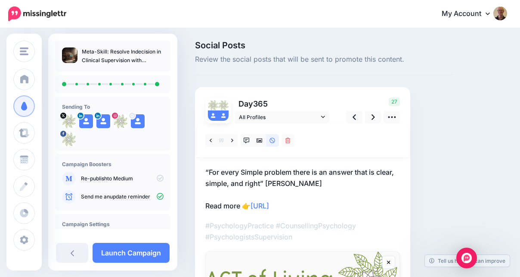
scroll to position [1, 0]
click at [323, 116] on icon at bounding box center [323, 116] width 4 height 6
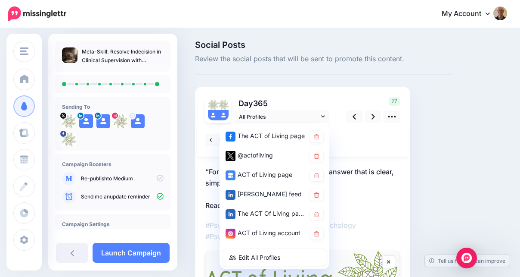
click at [318, 88] on div "Day 365 All Profiles" at bounding box center [302, 221] width 215 height 269
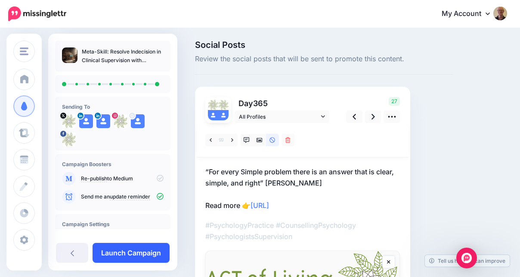
click at [130, 248] on link "Launch Campaign" at bounding box center [131, 252] width 77 height 20
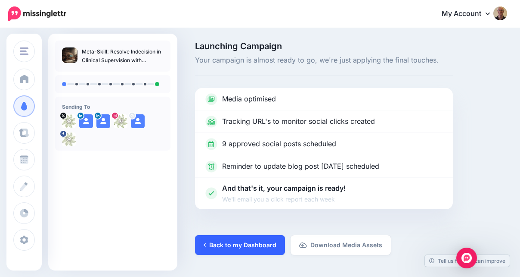
click at [251, 243] on link "Back to my Dashboard" at bounding box center [240, 245] width 90 height 20
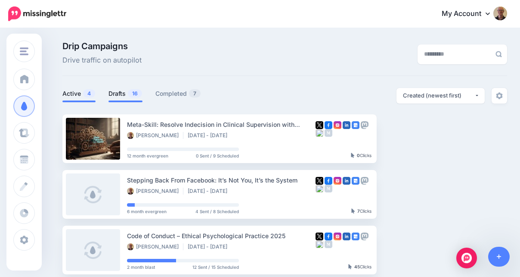
click at [122, 93] on link "Drafts 16" at bounding box center [126, 93] width 34 height 10
